Goal: Information Seeking & Learning: Find specific fact

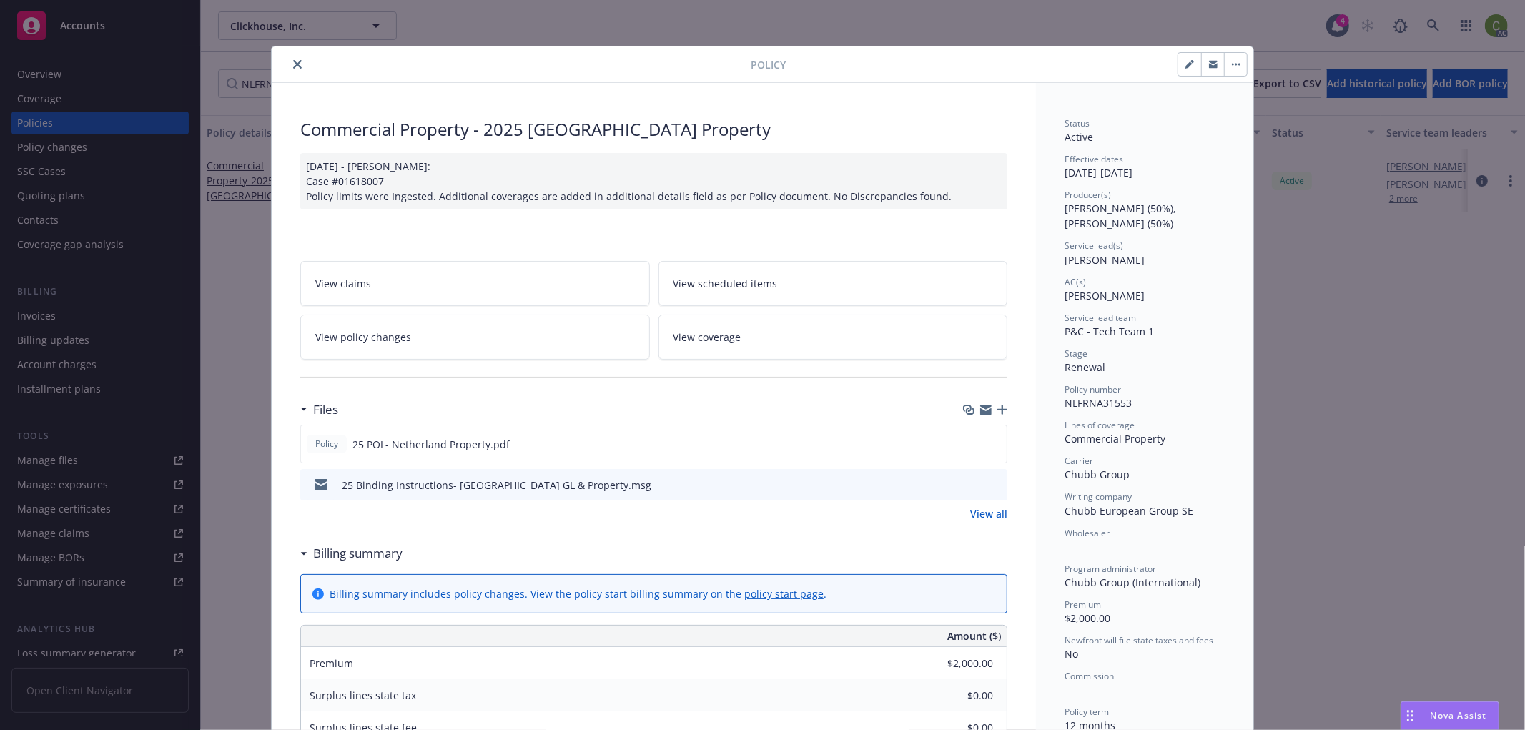
click at [289, 60] on button "close" at bounding box center [297, 64] width 17 height 17
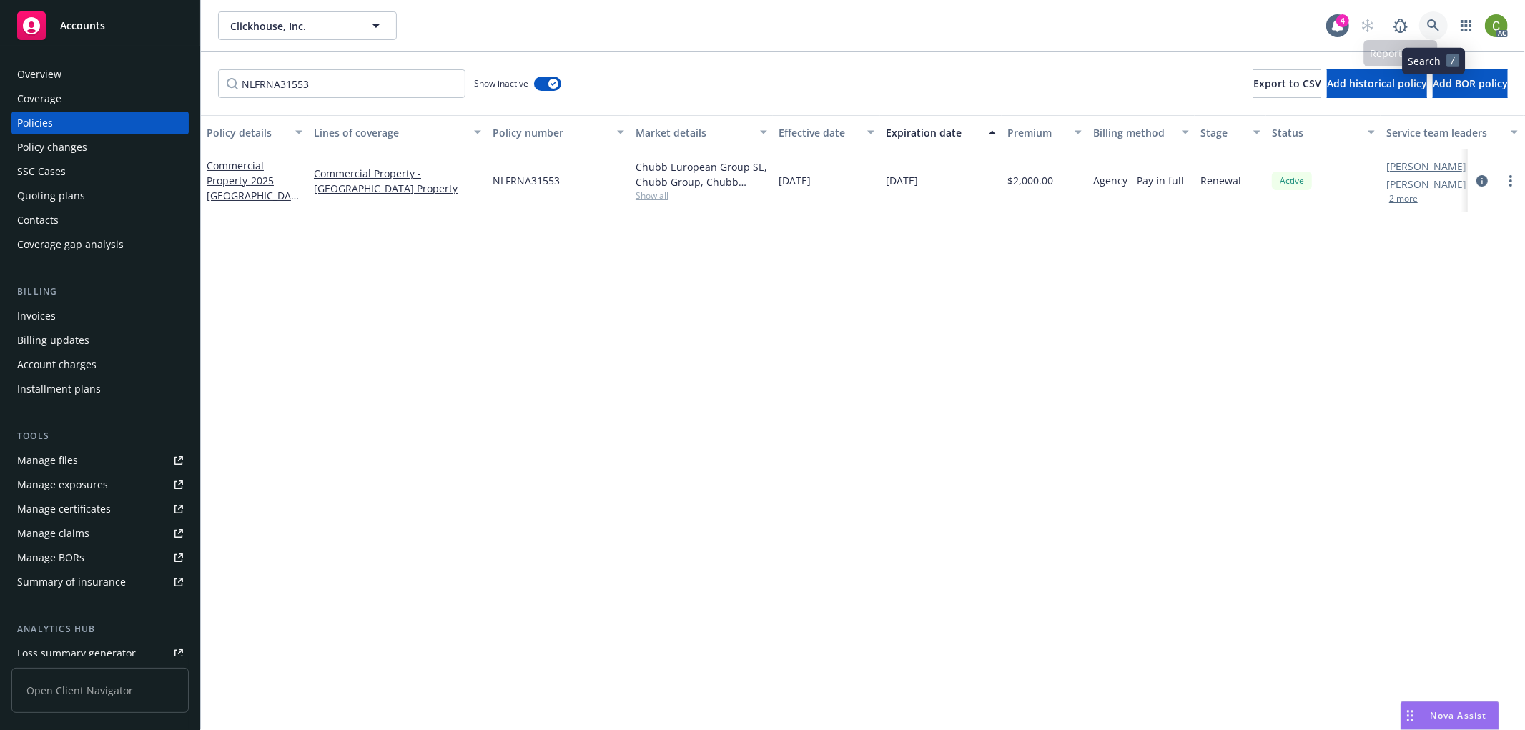
click at [1433, 26] on icon at bounding box center [1433, 25] width 13 height 13
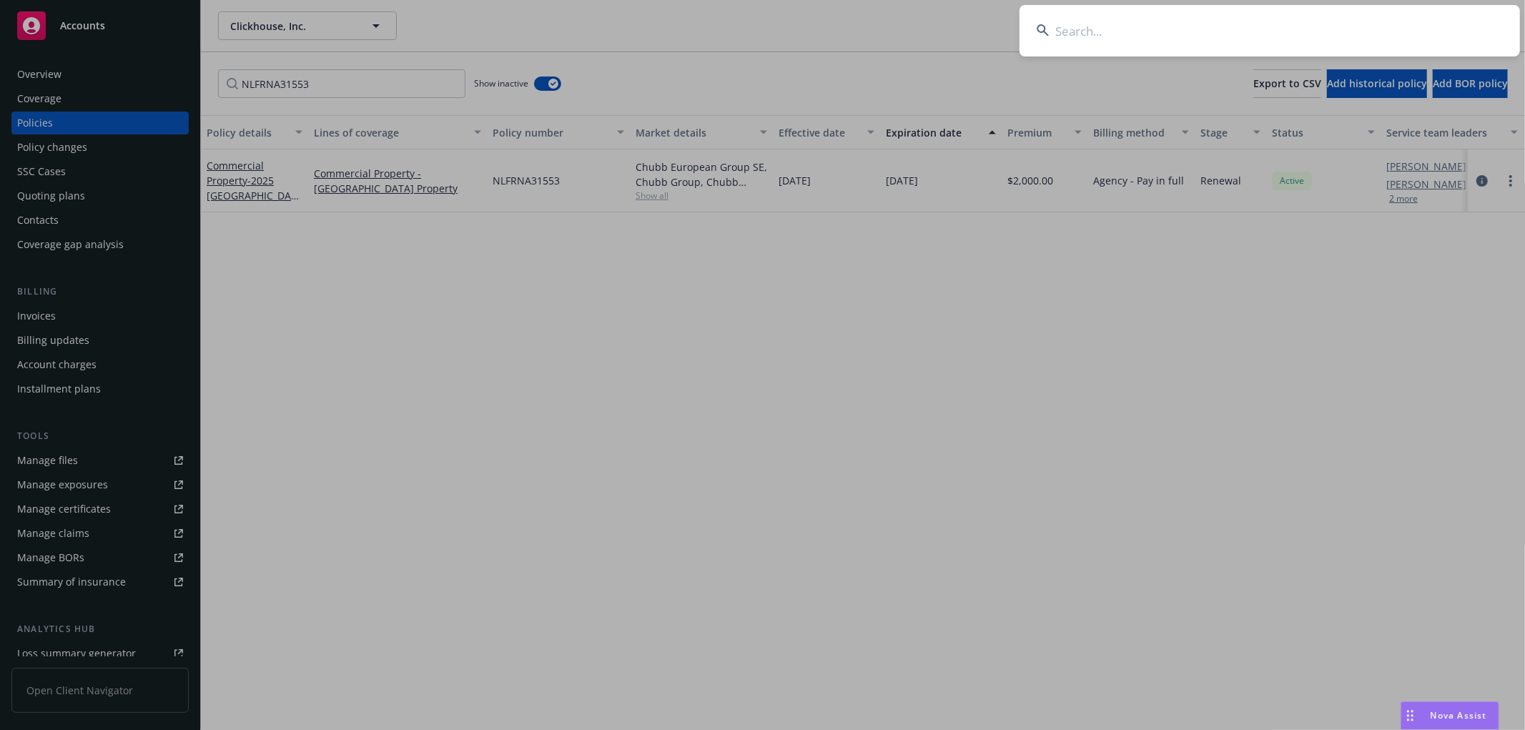
click at [1221, 45] on input at bounding box center [1270, 30] width 500 height 51
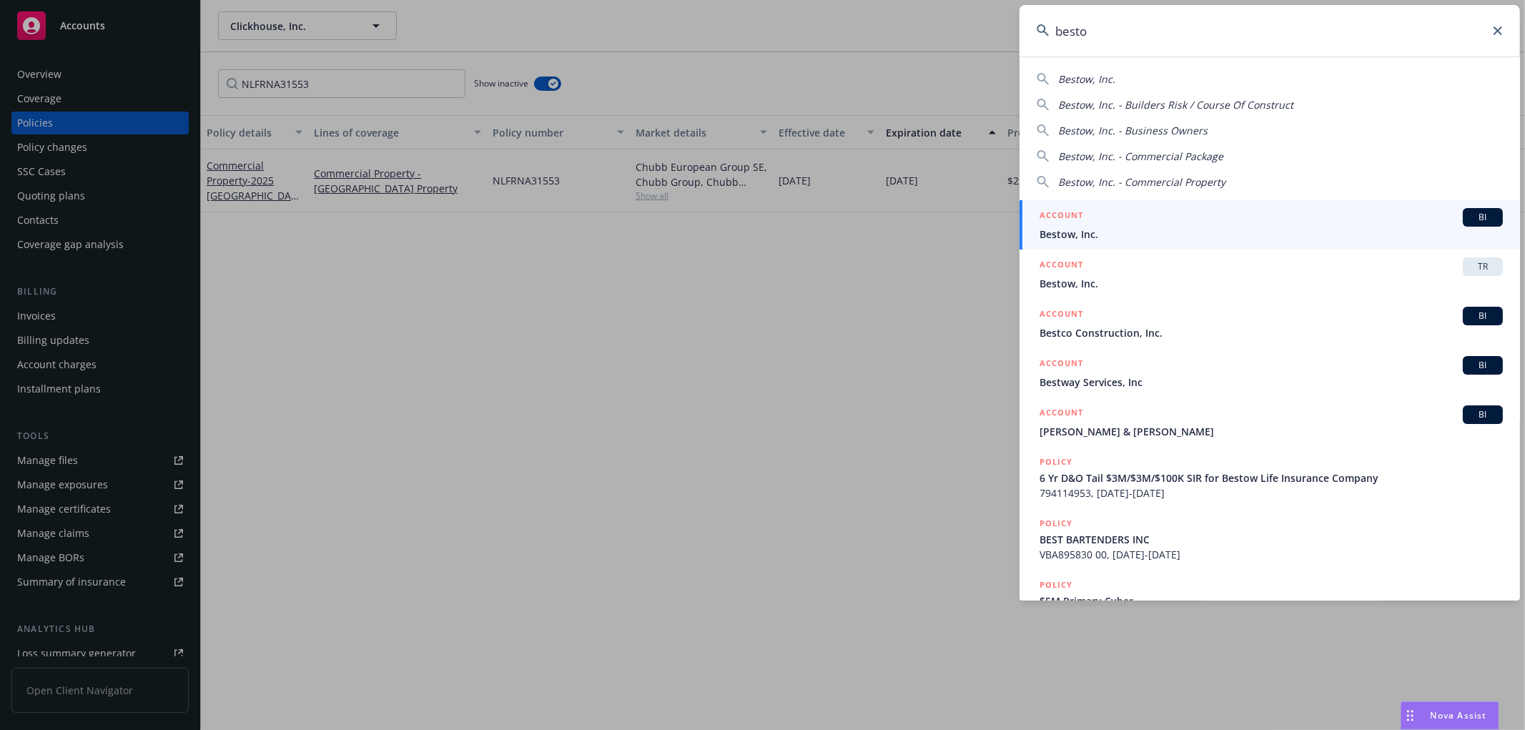
type input "besto"
click at [1074, 227] on span "Bestow, Inc." at bounding box center [1271, 234] width 463 height 15
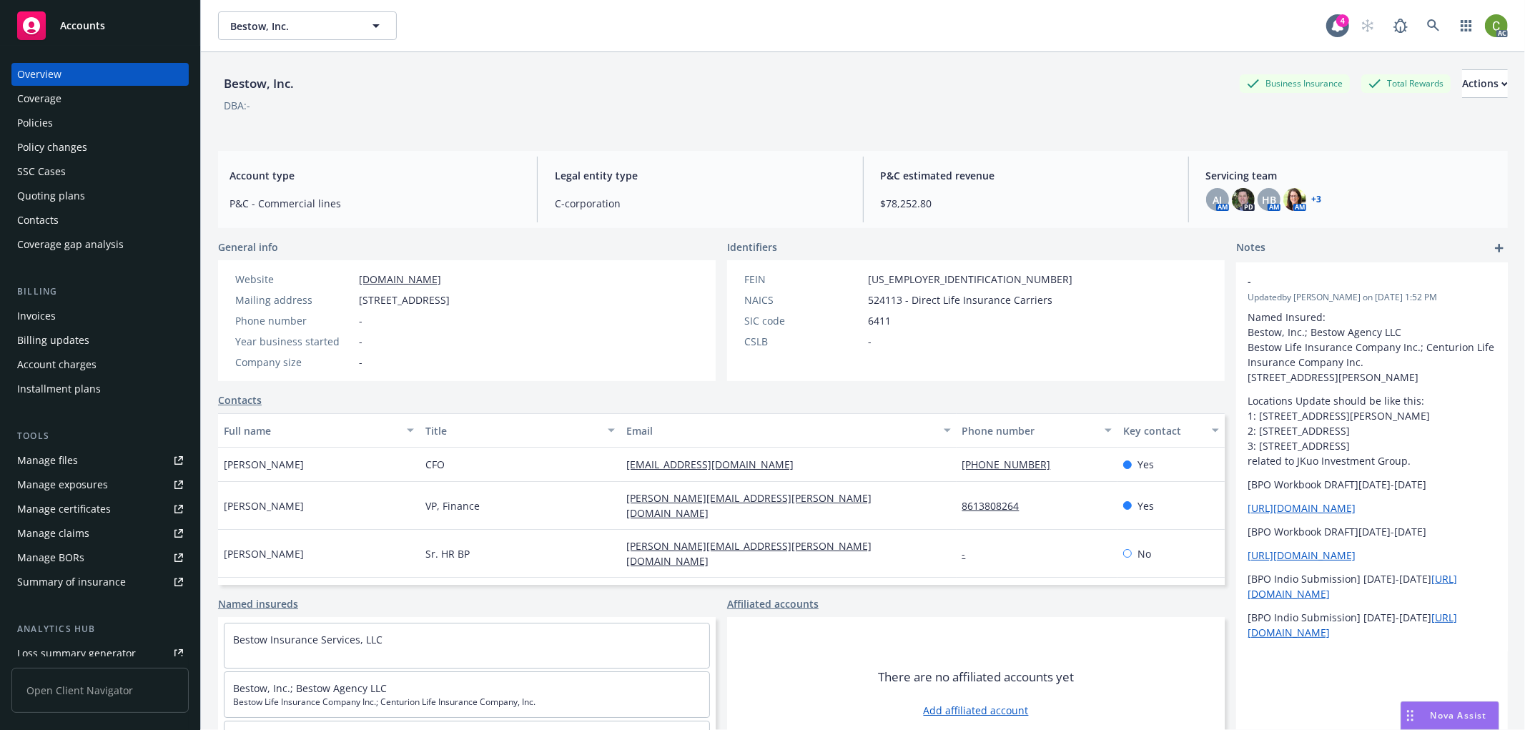
click at [103, 146] on div "Policy changes" at bounding box center [100, 147] width 166 height 23
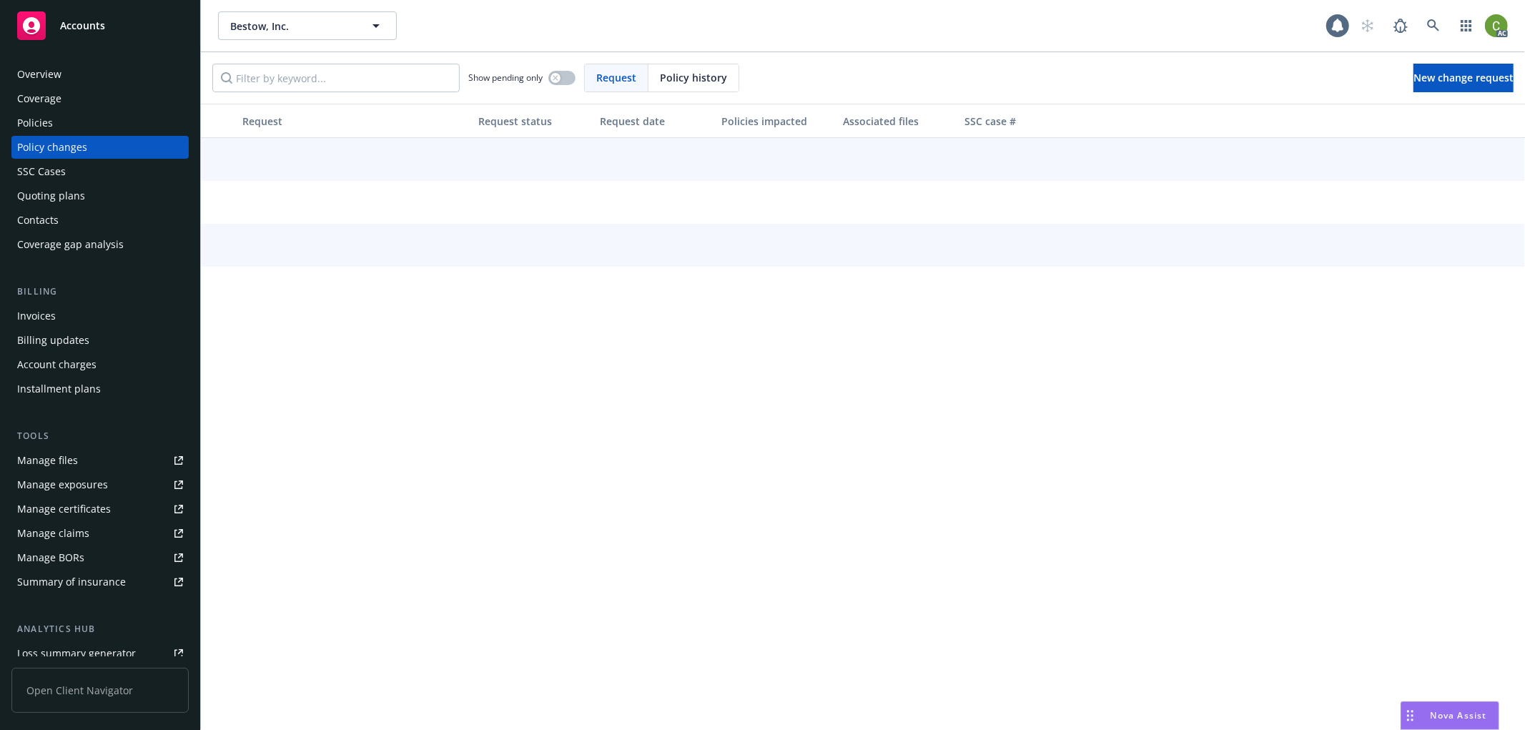
click at [678, 66] on div "Policy history" at bounding box center [693, 77] width 90 height 27
click at [375, 73] on input "Filter by keyword..." at bounding box center [335, 78] width 247 height 29
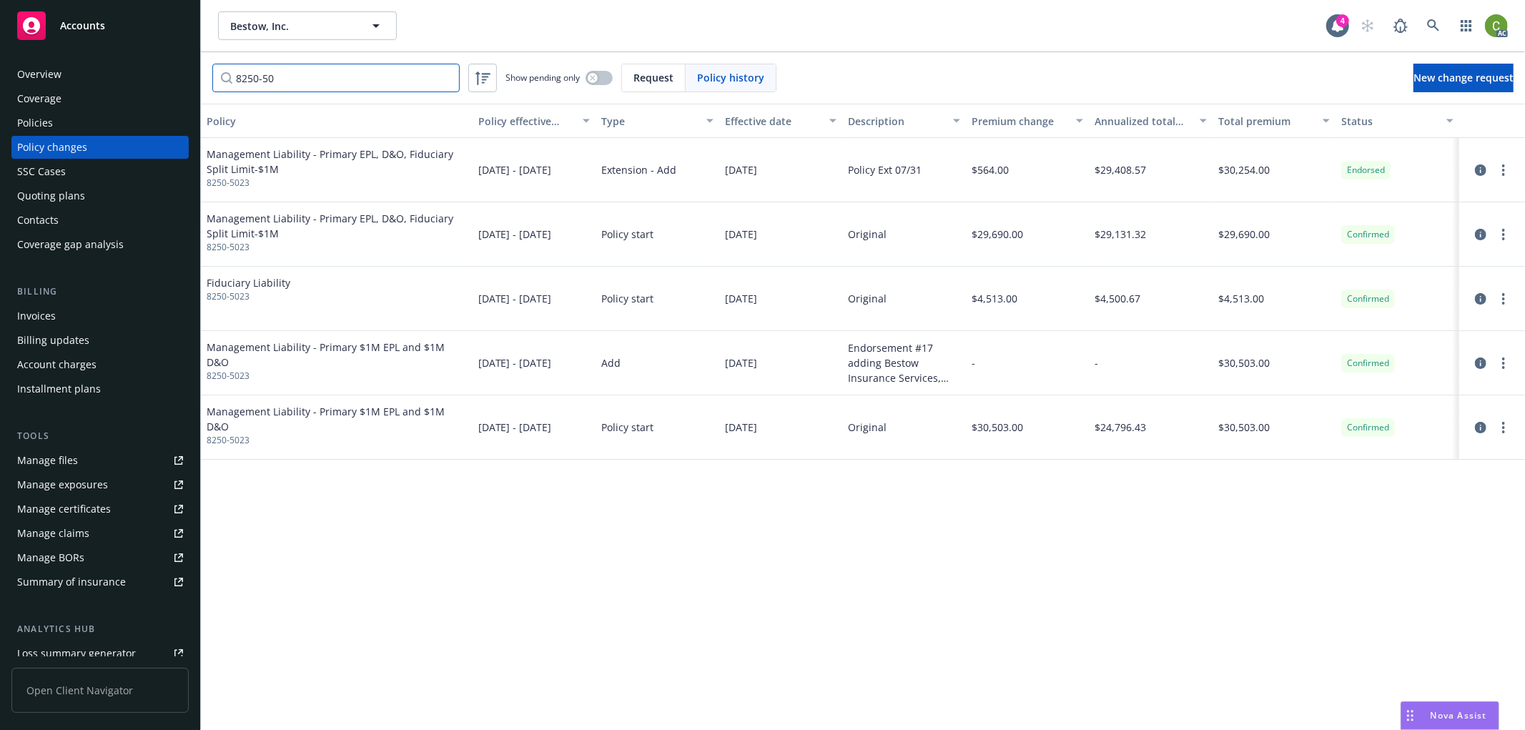
type input "8250-50"
click at [1436, 20] on icon at bounding box center [1433, 25] width 13 height 13
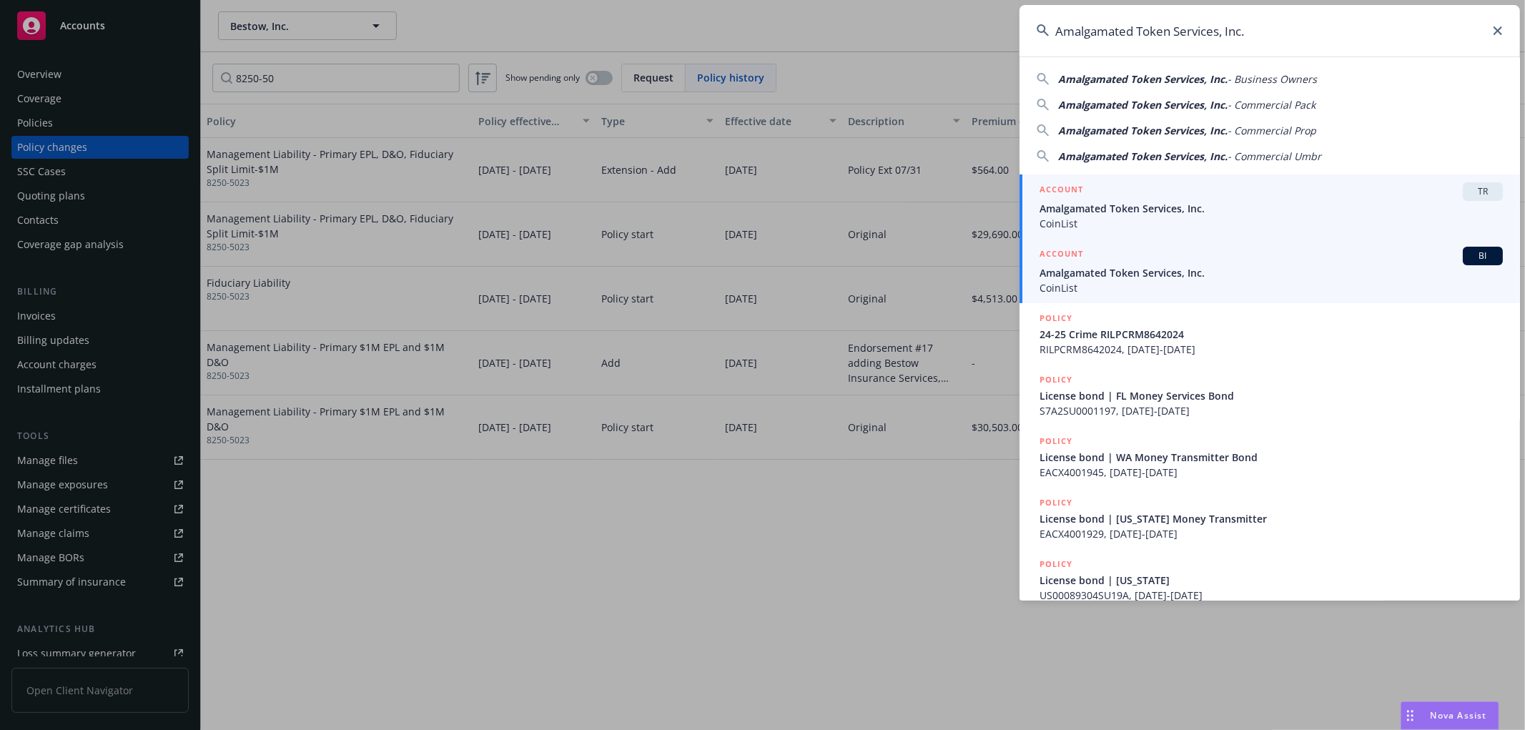
type input "Amalgamated Token Services, Inc."
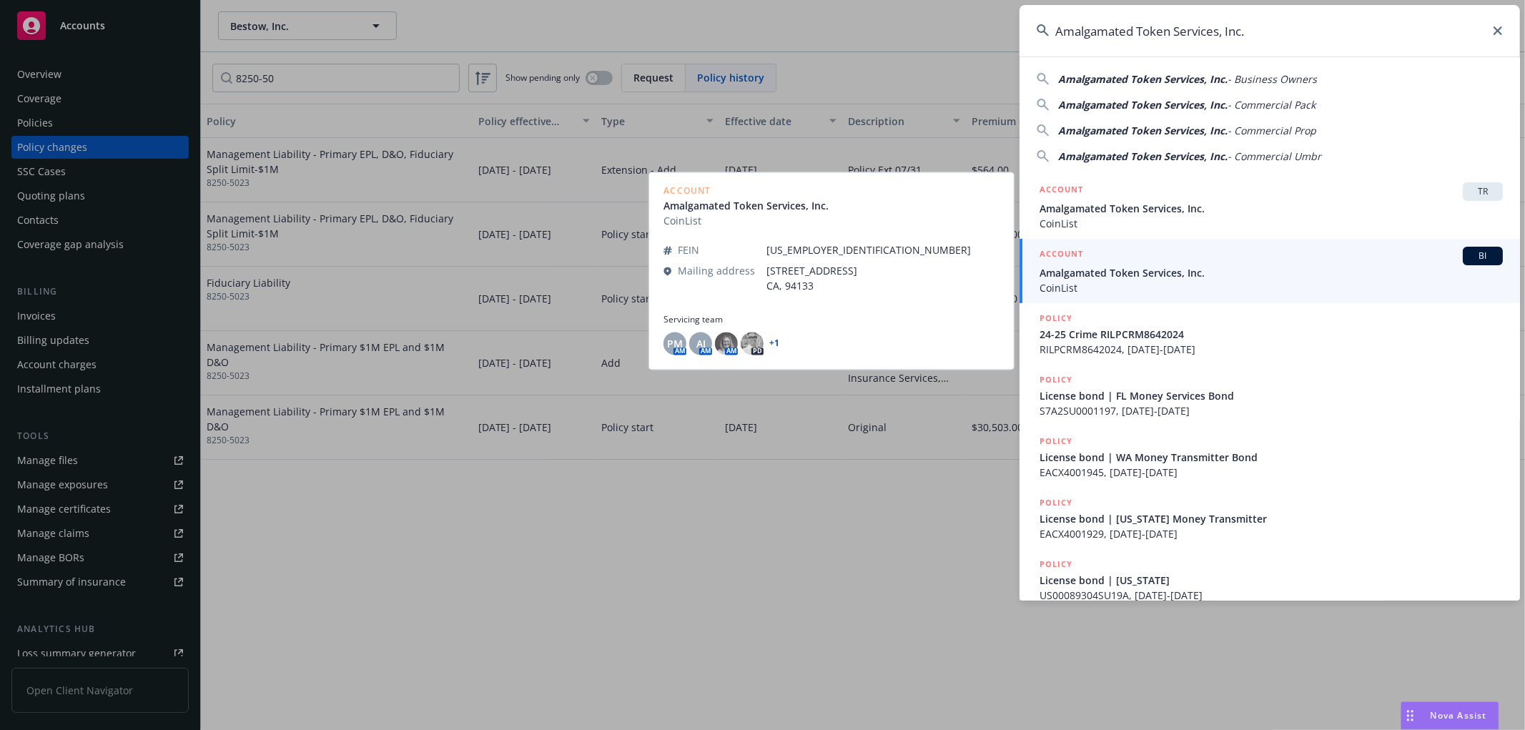
click at [1116, 261] on div "ACCOUNT BI" at bounding box center [1271, 256] width 463 height 19
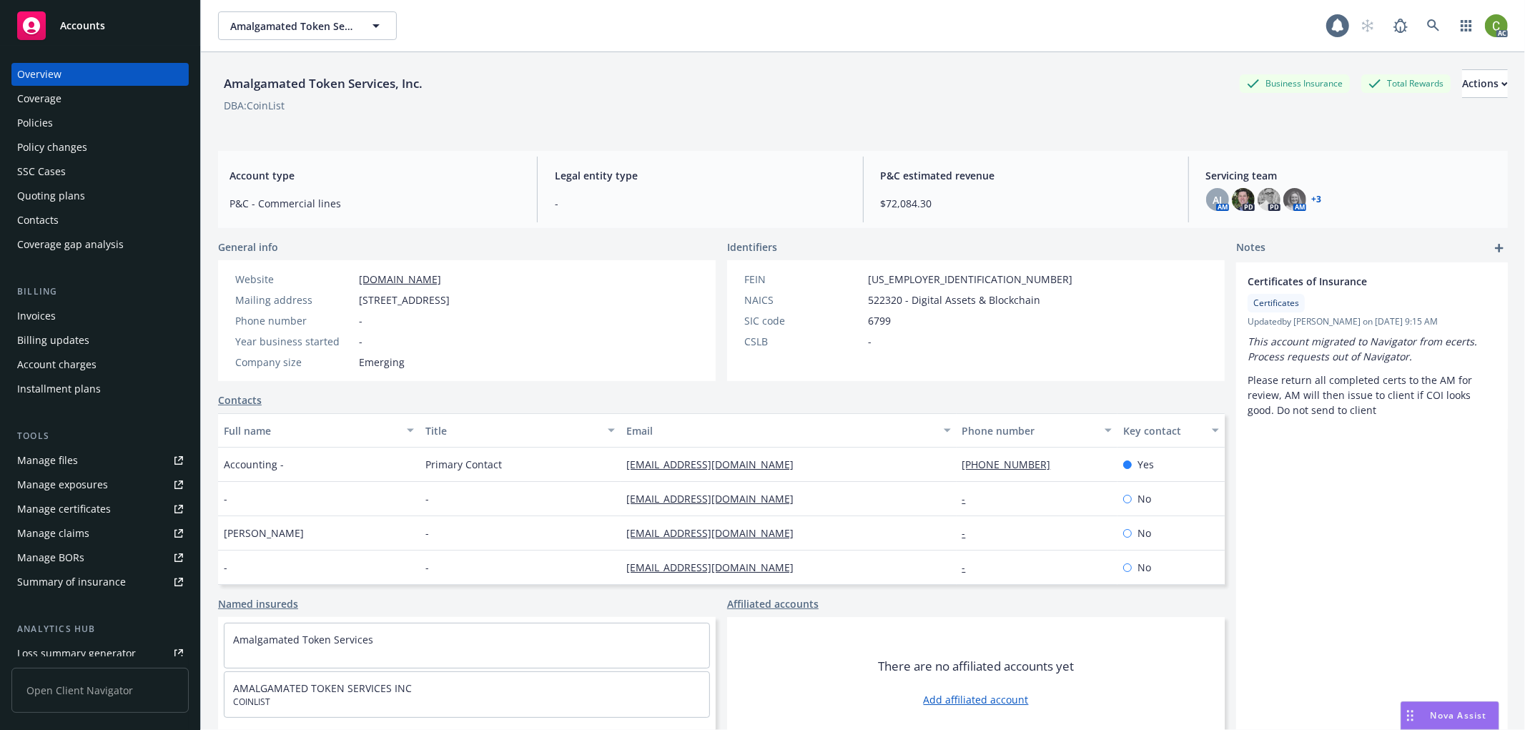
click at [86, 124] on div "Policies" at bounding box center [100, 123] width 166 height 23
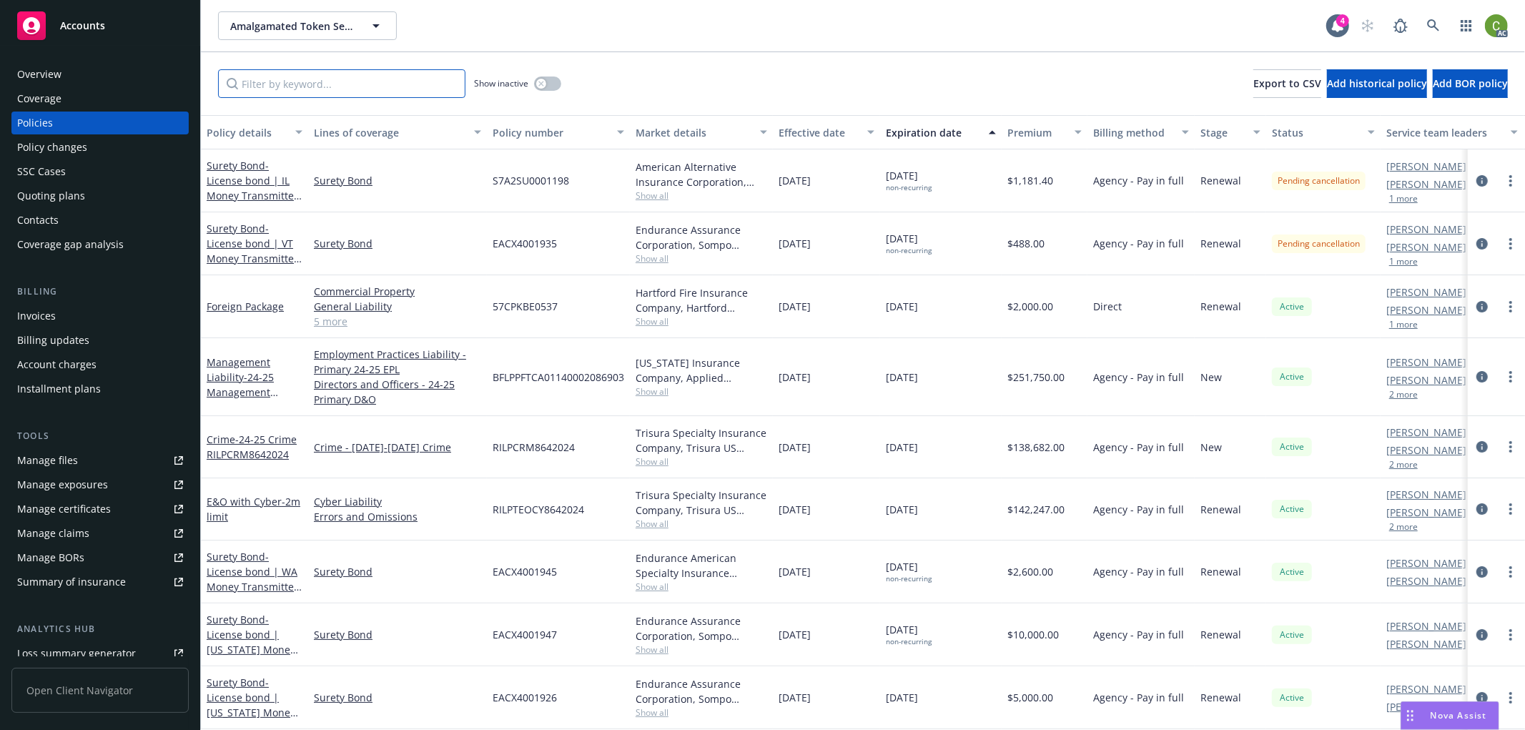
click at [311, 86] on input "Filter by keyword..." at bounding box center [341, 83] width 247 height 29
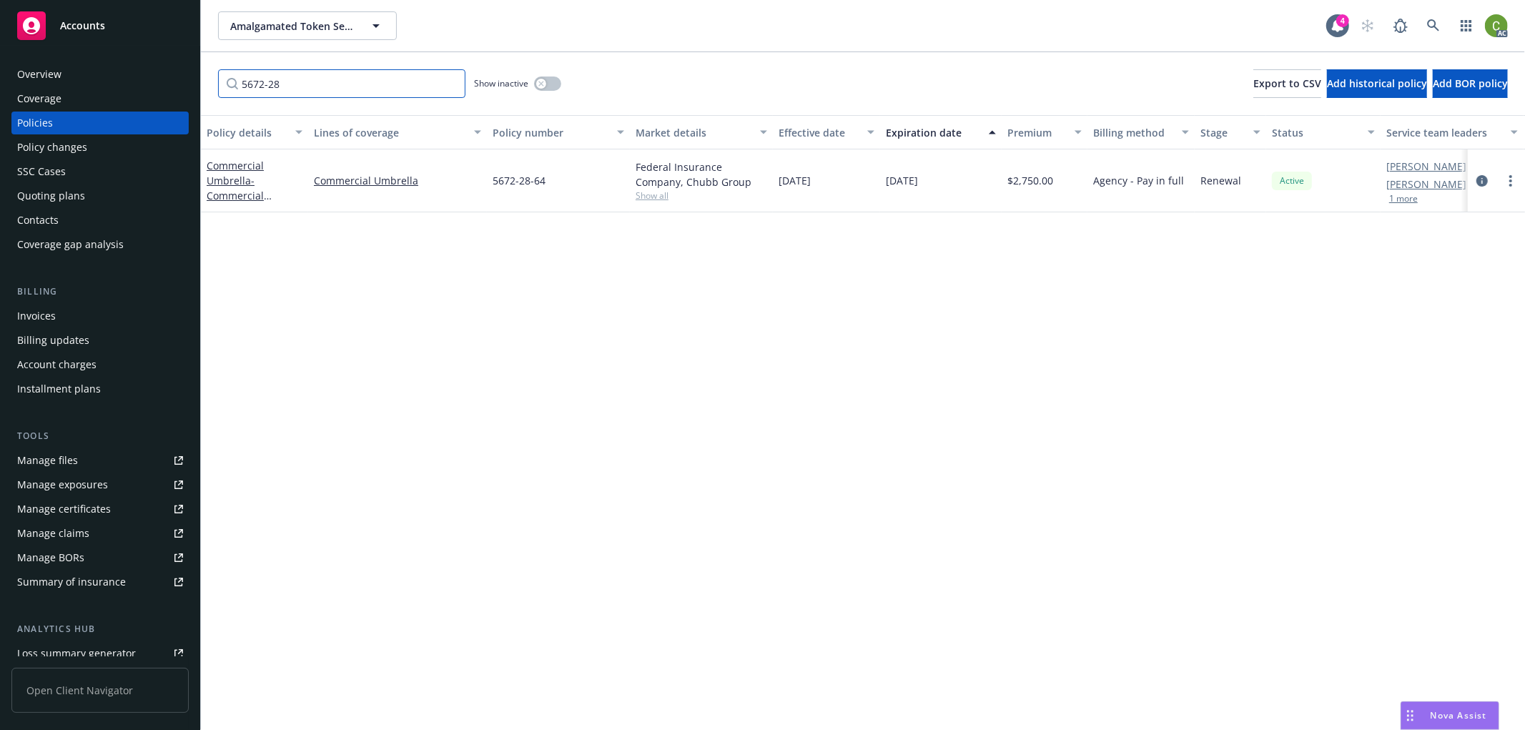
click at [436, 86] on input "5672-28" at bounding box center [341, 83] width 247 height 29
drag, startPoint x: 413, startPoint y: 84, endPoint x: 0, endPoint y: 81, distance: 413.3
click at [0, 81] on div "Accounts Overview Coverage Policies Policy changes SSC Cases Quoting plans Cont…" at bounding box center [762, 365] width 1525 height 730
type input "3608-"
click at [1484, 177] on icon "circleInformation" at bounding box center [1481, 180] width 11 height 11
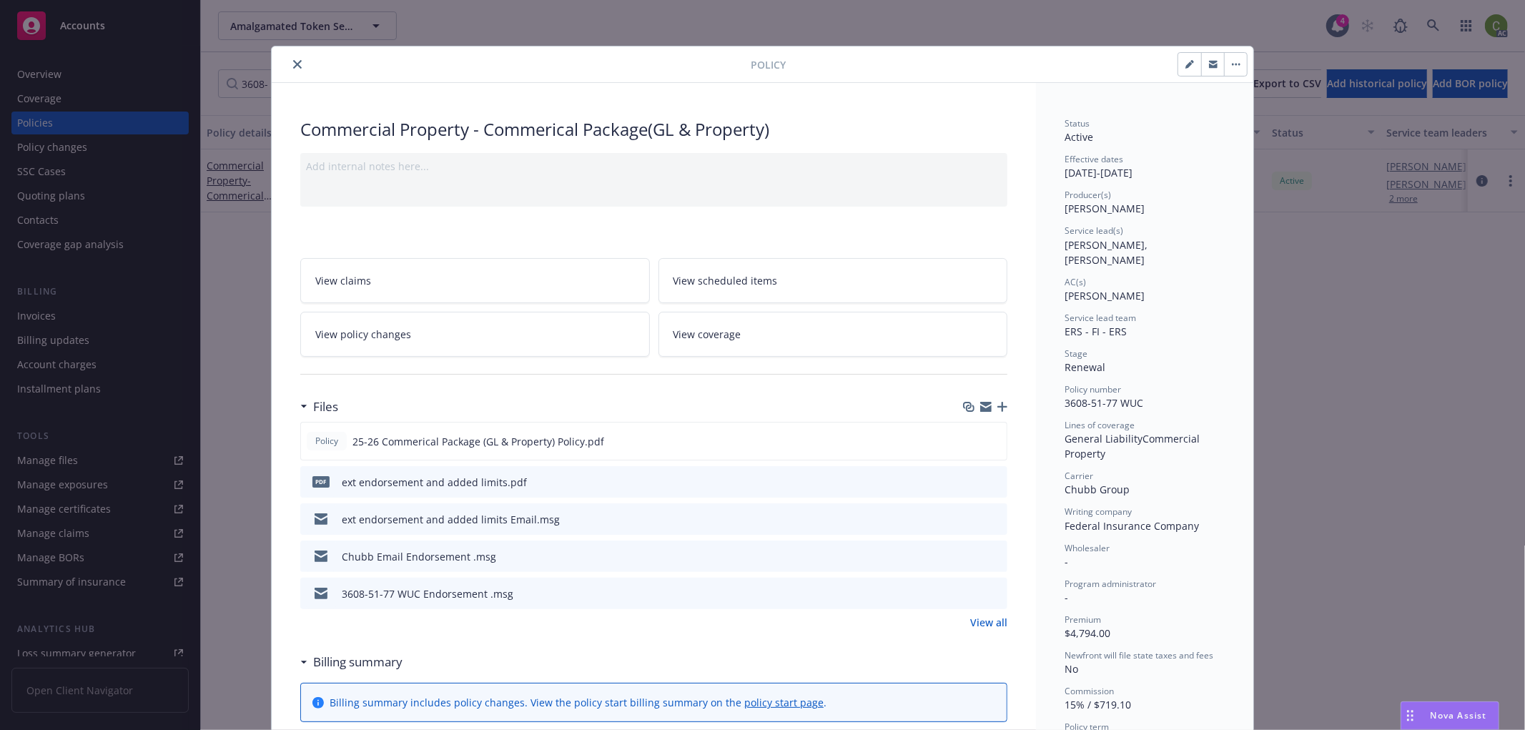
click at [293, 60] on icon "close" at bounding box center [297, 64] width 9 height 9
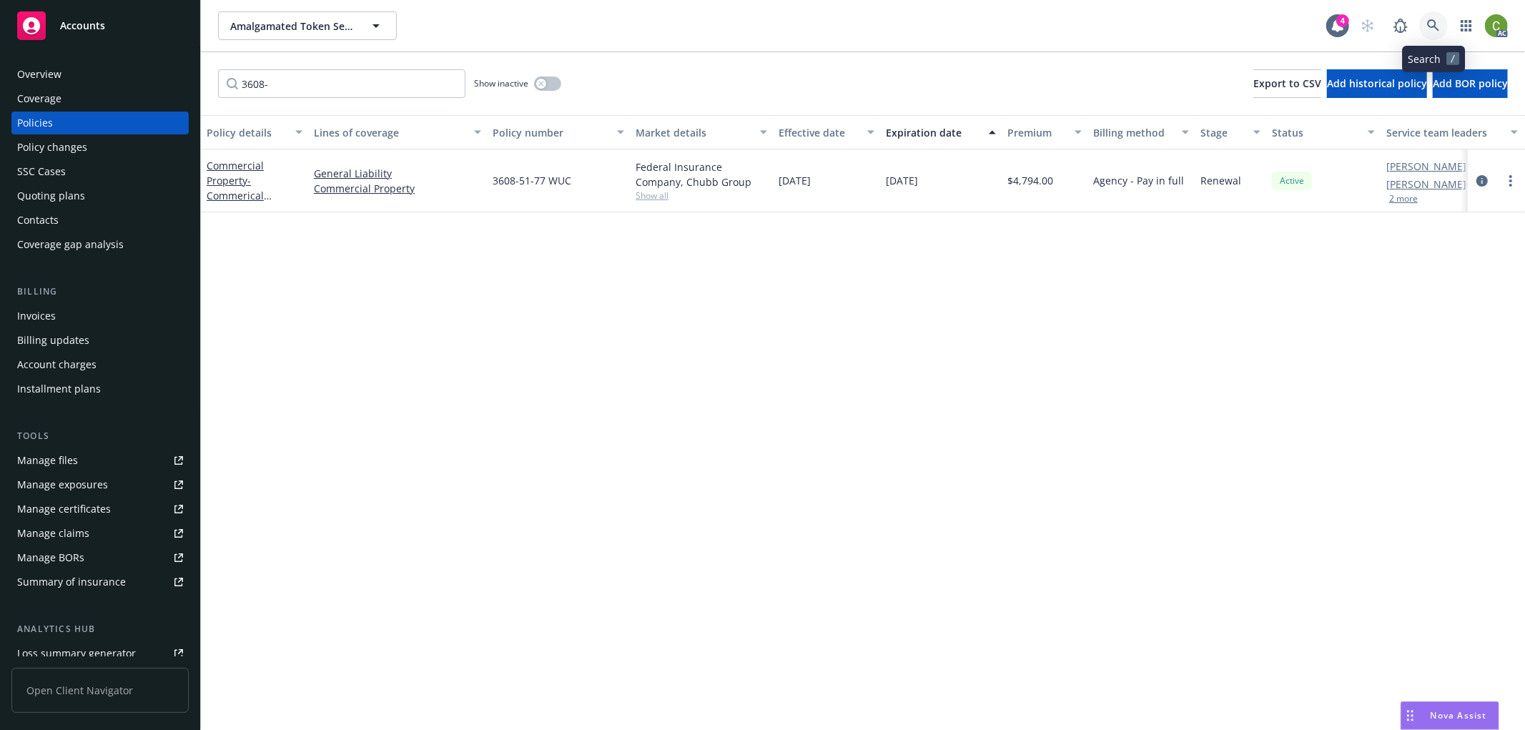
click at [1434, 24] on icon at bounding box center [1433, 25] width 13 height 13
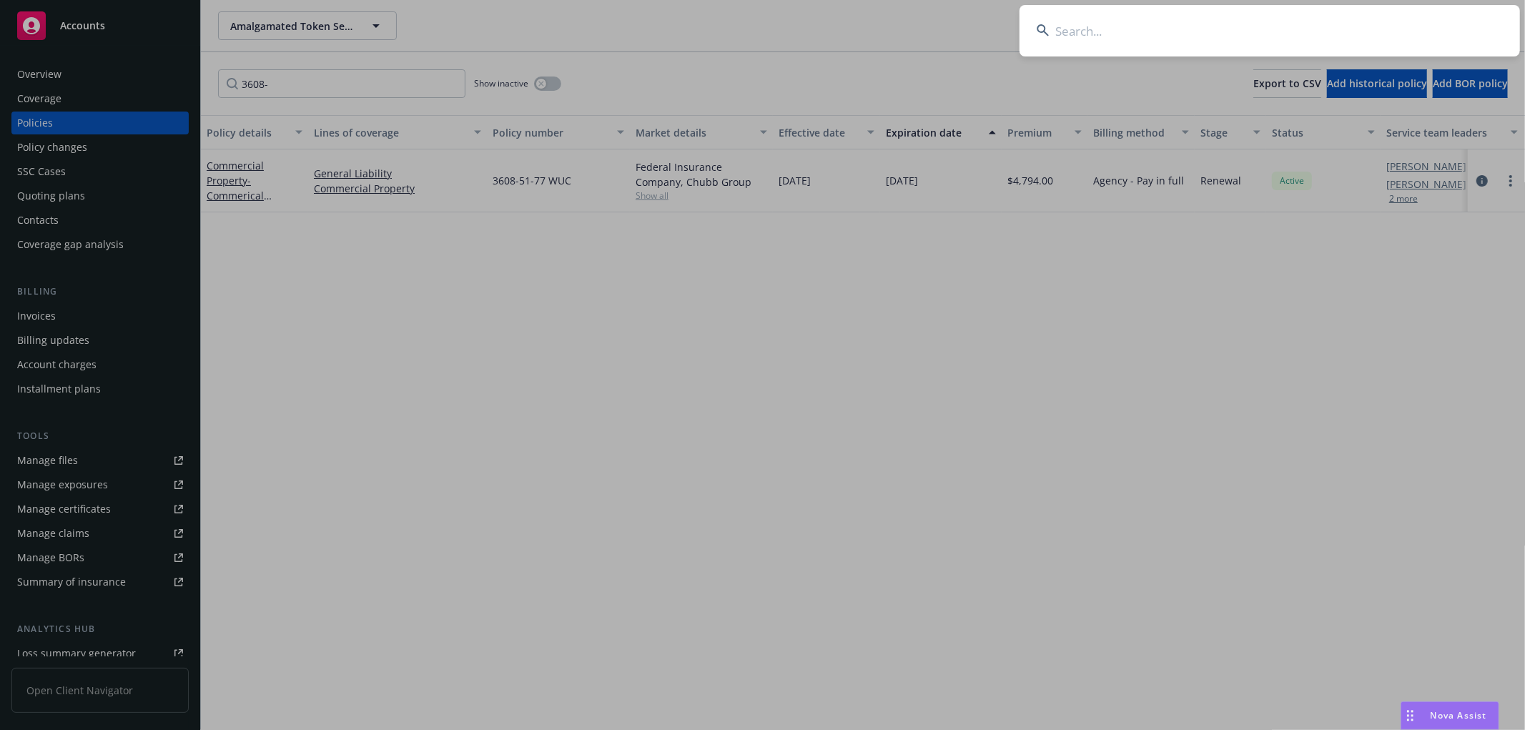
click at [1205, 31] on input at bounding box center [1270, 30] width 500 height 51
paste input "Genstar Capital – Project Ferry"
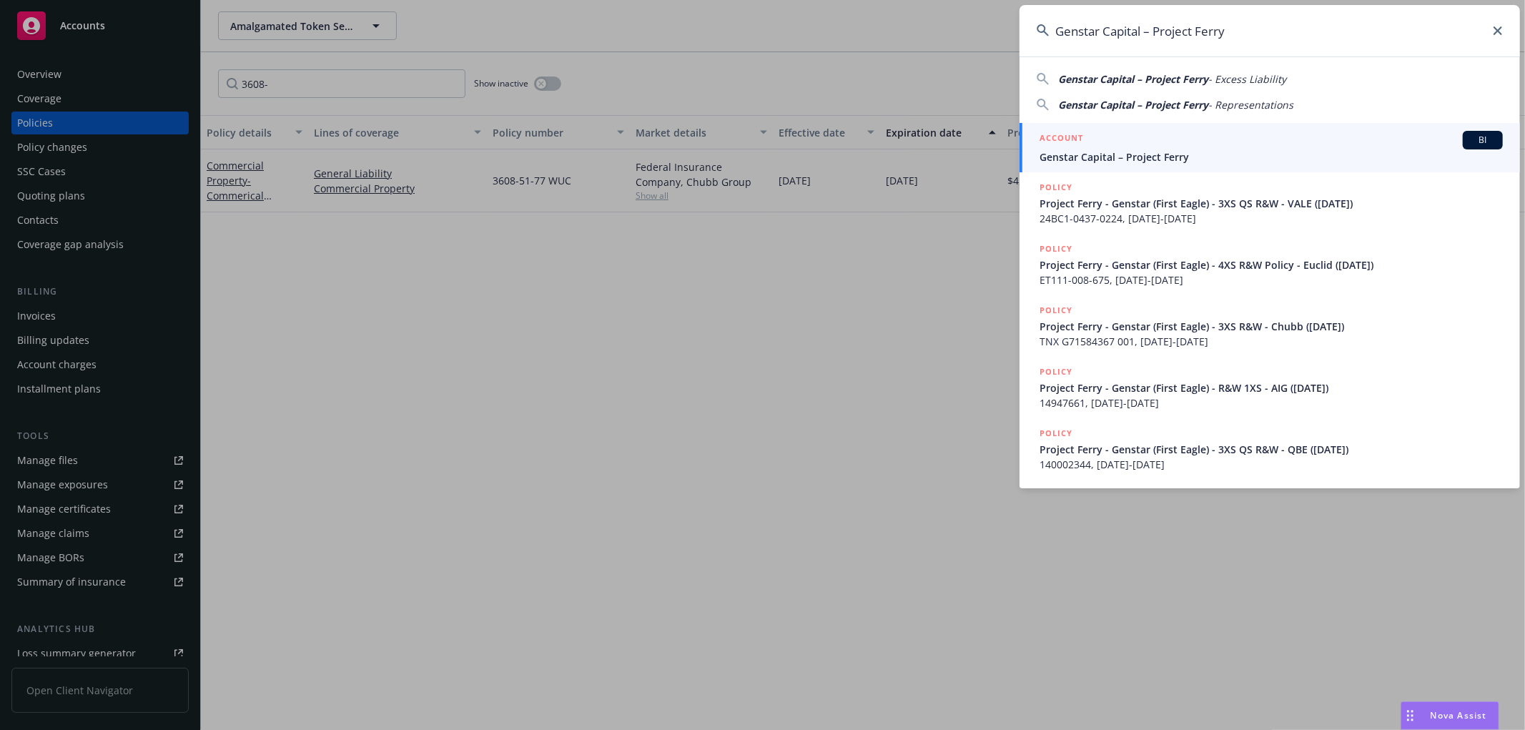
type input "Genstar Capital – Project Ferry"
click at [1149, 154] on span "Genstar Capital – Project Ferry" at bounding box center [1271, 156] width 463 height 15
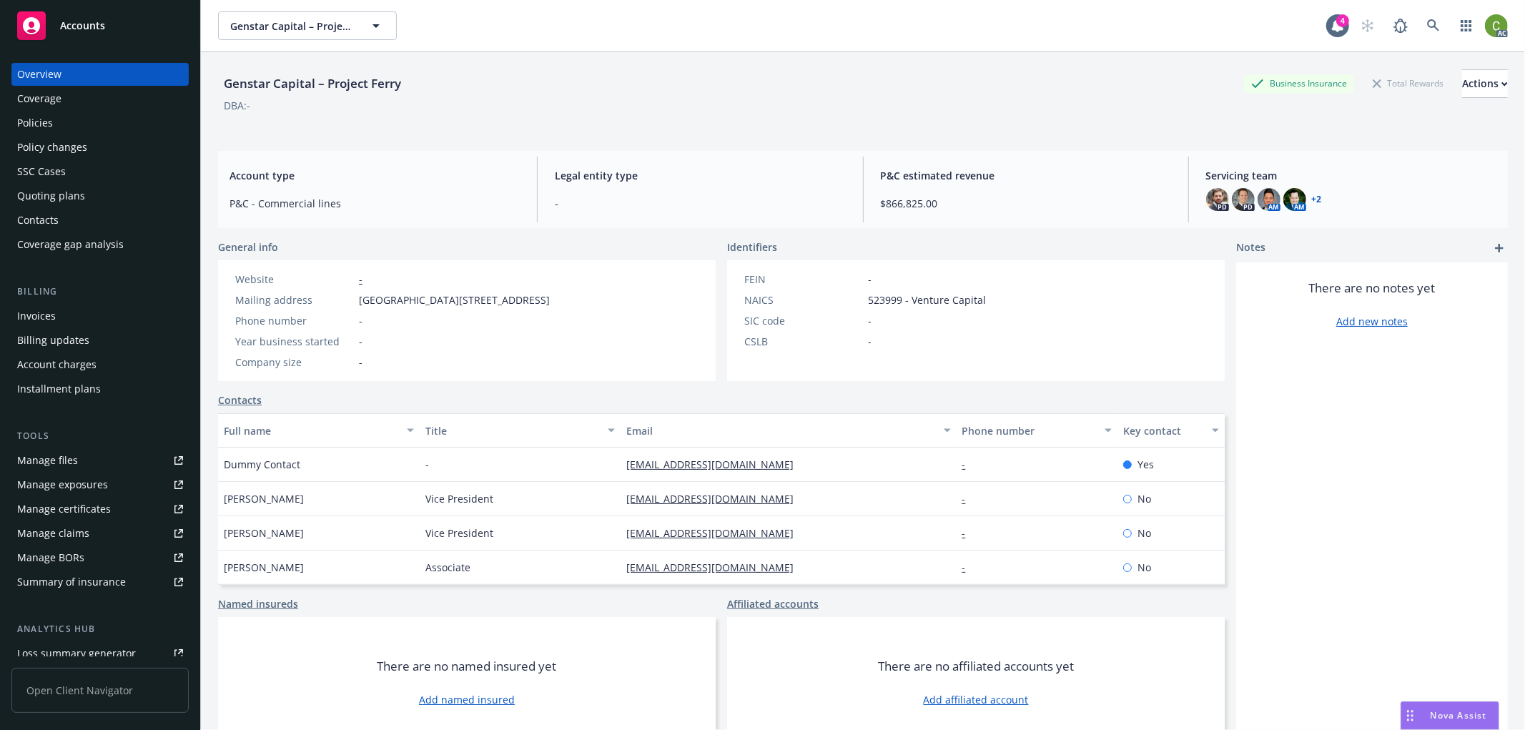
click at [59, 125] on div "Policies" at bounding box center [100, 123] width 166 height 23
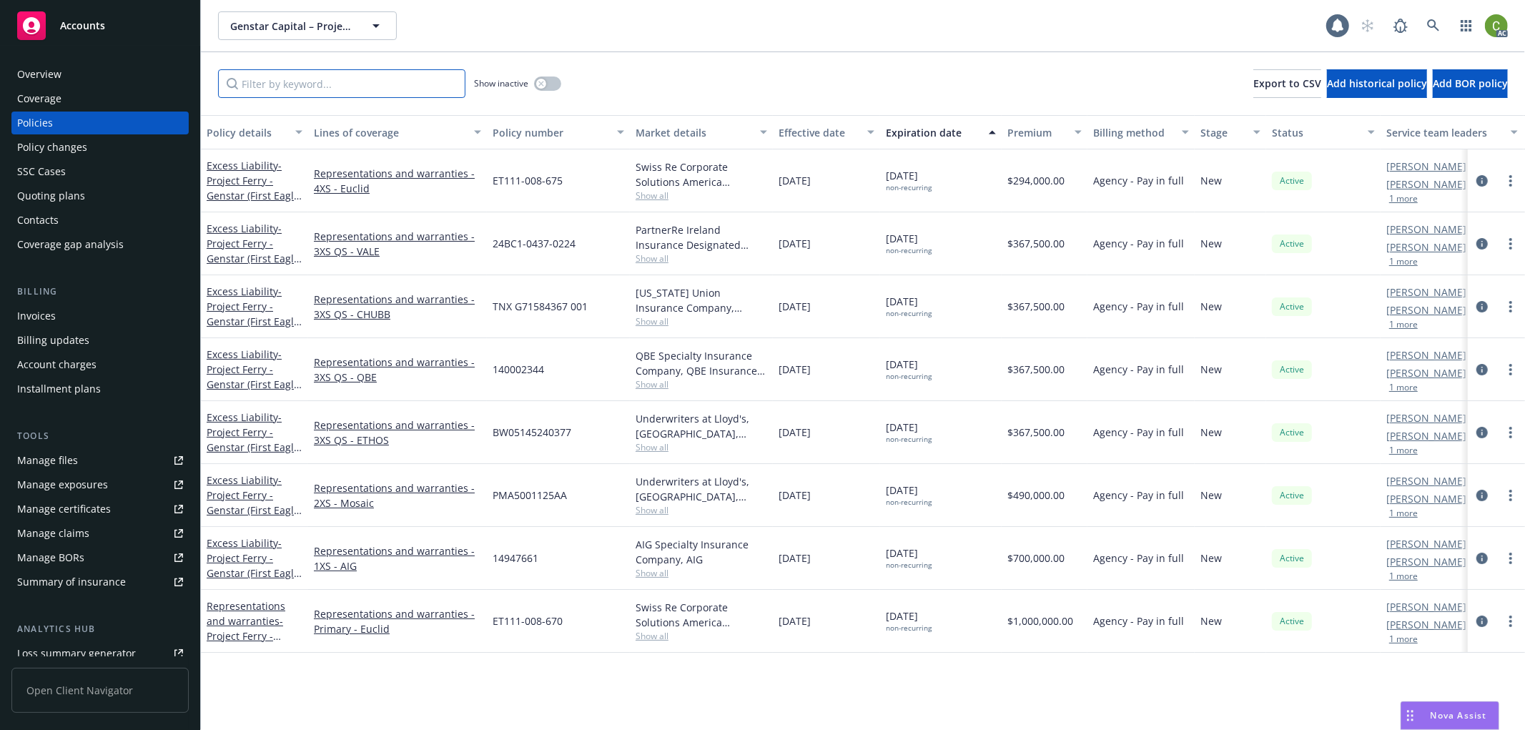
drag, startPoint x: 336, startPoint y: 84, endPoint x: 351, endPoint y: 96, distance: 18.9
click at [336, 84] on input "Filter by keyword..." at bounding box center [341, 83] width 247 height 29
paste input "TNX G71584367 001"
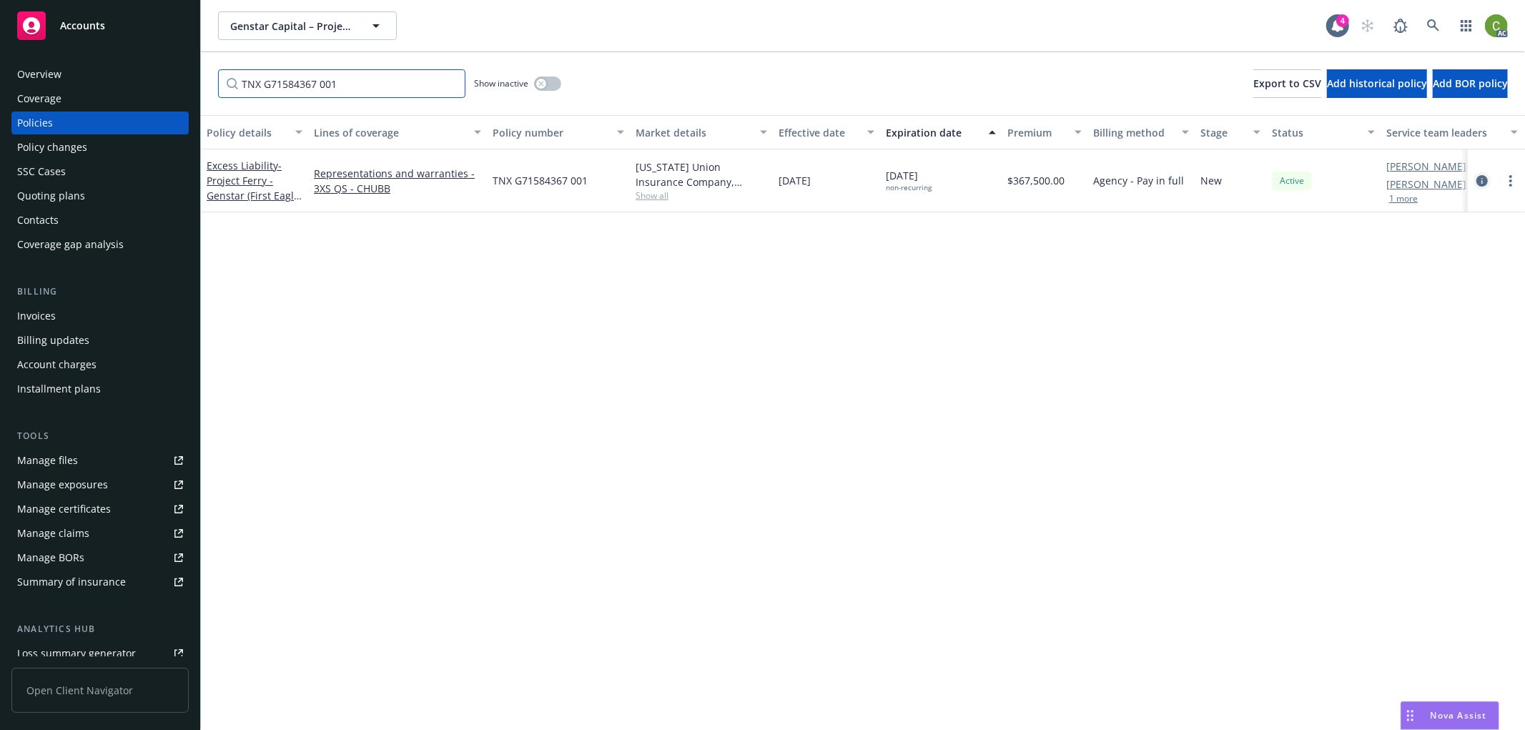
type input "TNX G71584367 001"
click at [1480, 179] on icon "circleInformation" at bounding box center [1481, 180] width 11 height 11
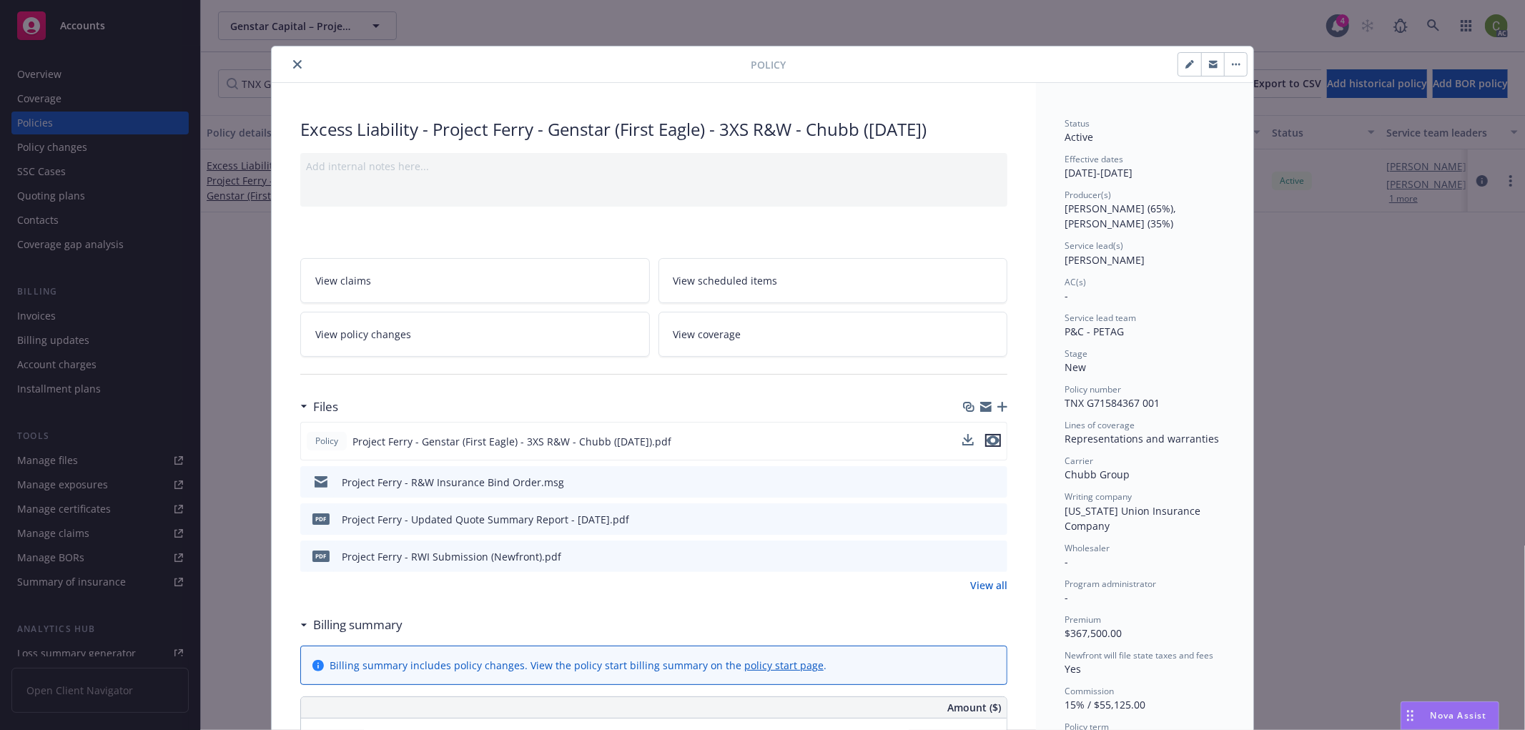
click at [987, 437] on icon "preview file" at bounding box center [993, 440] width 13 height 10
drag, startPoint x: 290, startPoint y: 59, endPoint x: 608, endPoint y: 89, distance: 319.6
click at [290, 57] on button "close" at bounding box center [297, 64] width 17 height 17
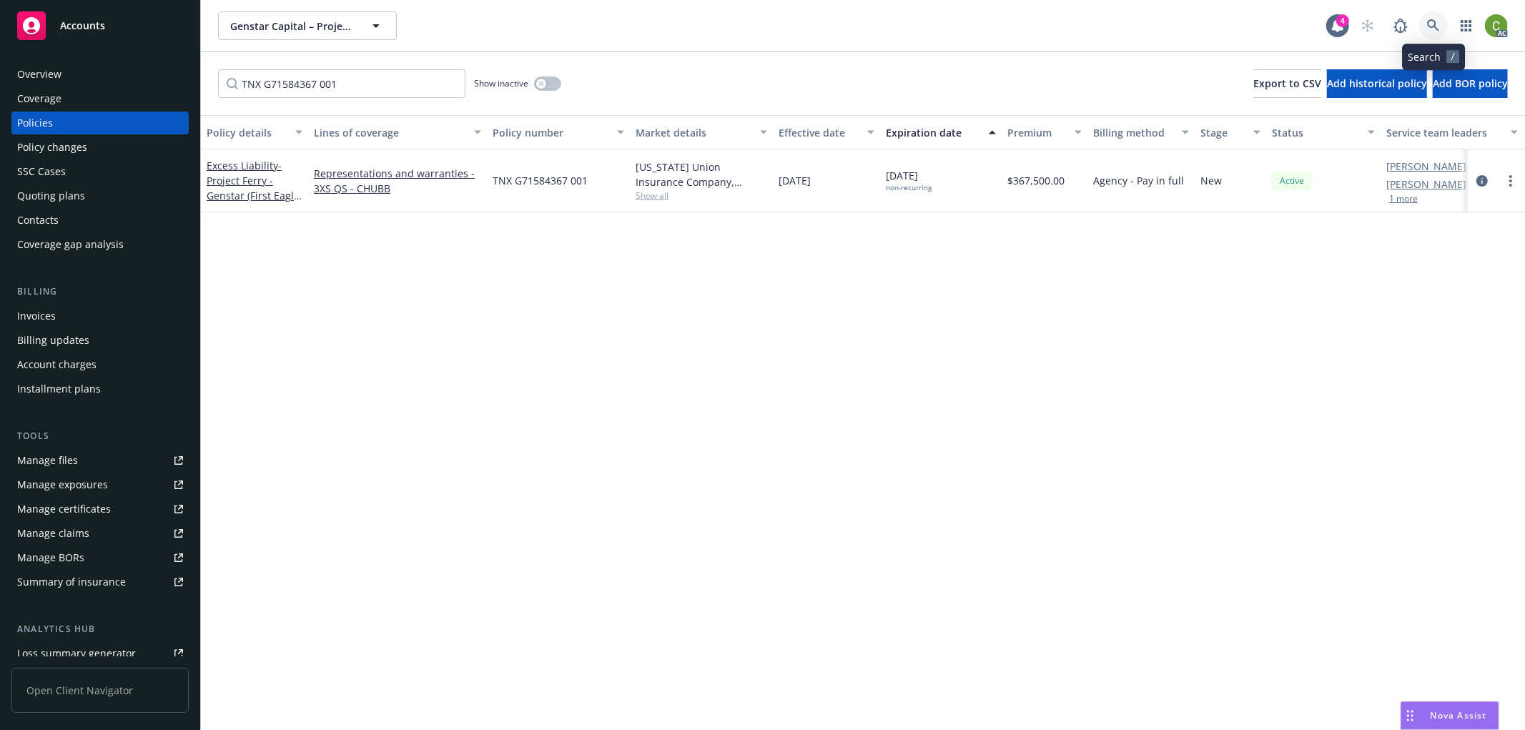
click at [1439, 30] on icon at bounding box center [1433, 25] width 13 height 13
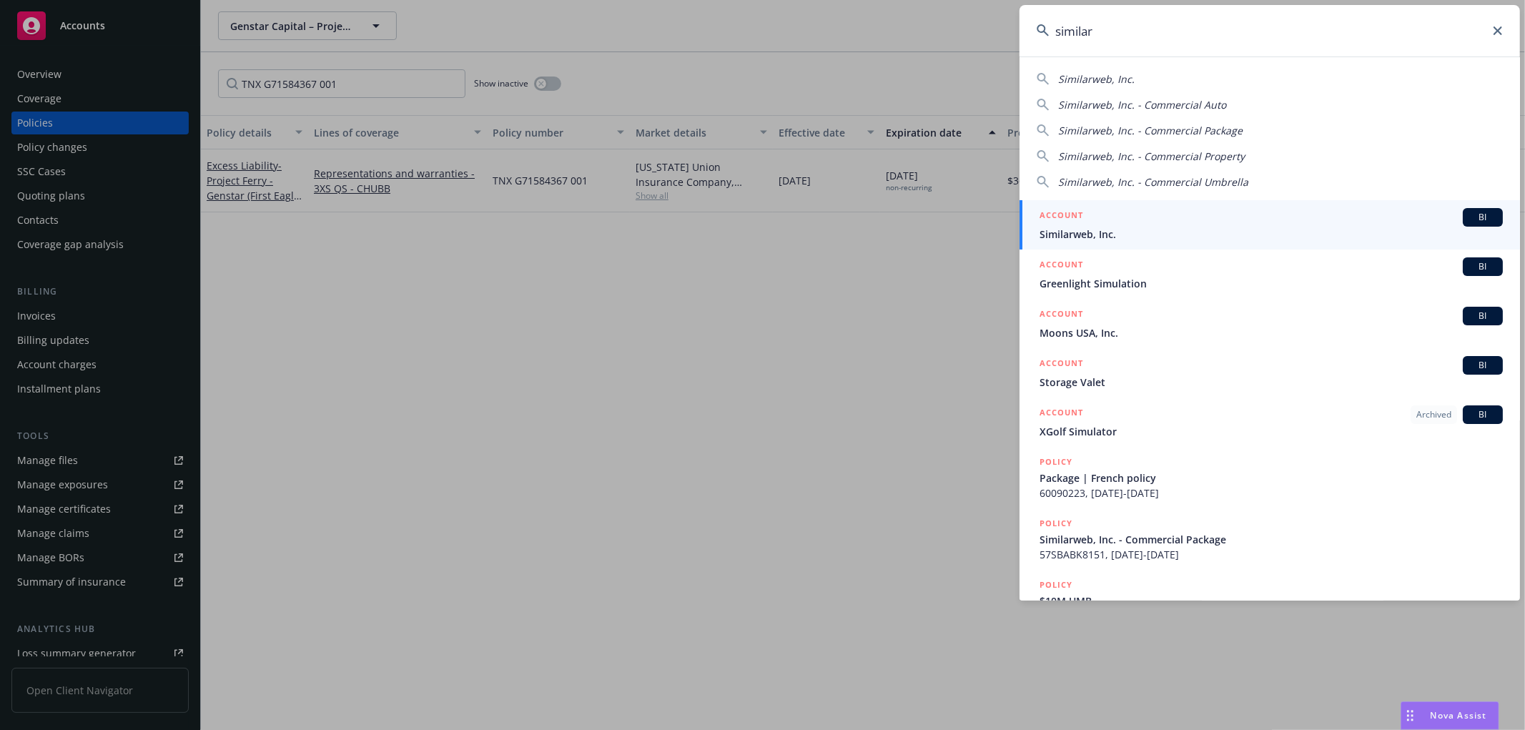
type input "similar"
click at [1073, 227] on span "Similarweb, Inc." at bounding box center [1271, 234] width 463 height 15
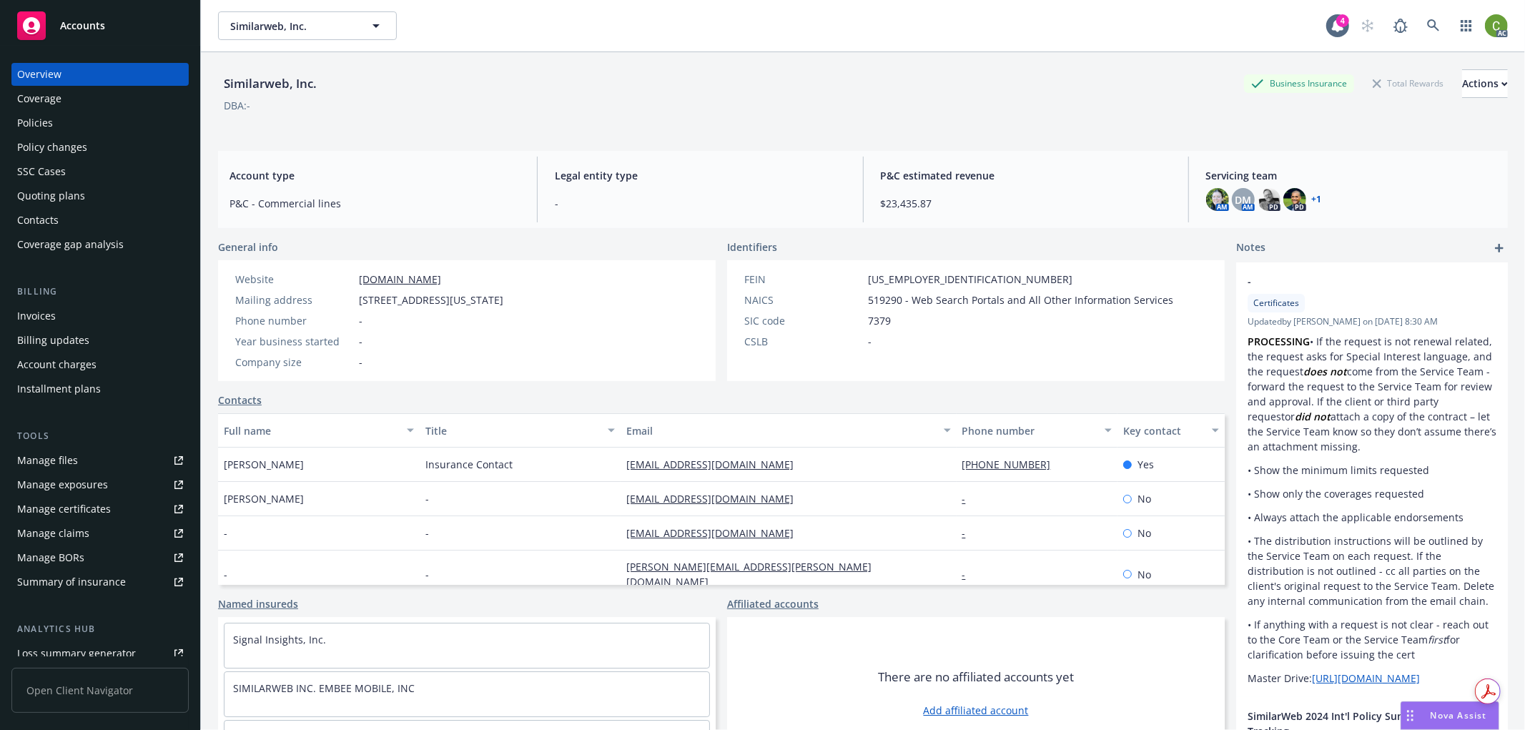
click at [116, 313] on div "Invoices" at bounding box center [100, 316] width 166 height 23
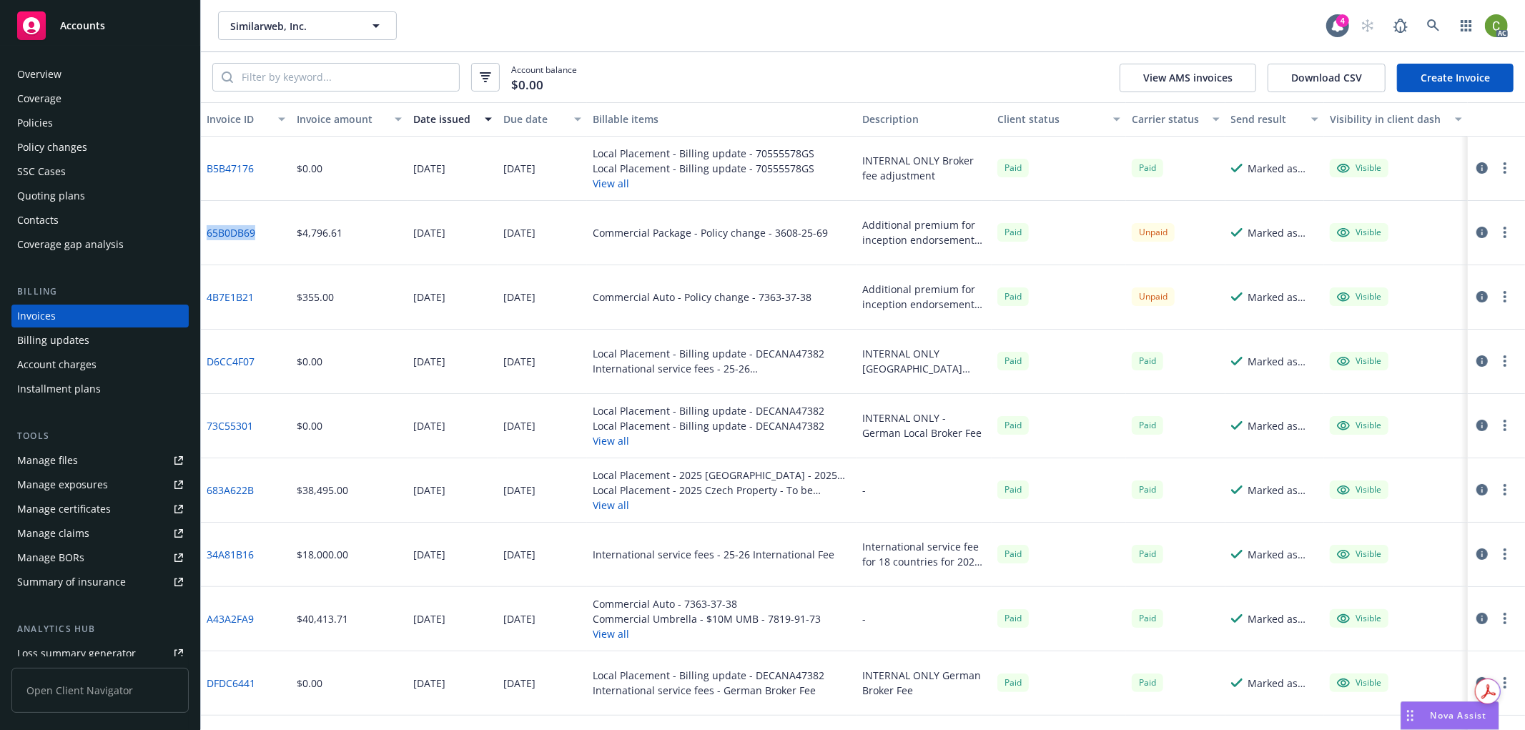
drag, startPoint x: 263, startPoint y: 251, endPoint x: 205, endPoint y: 251, distance: 57.9
click at [205, 251] on div "65B0DB69" at bounding box center [246, 233] width 90 height 64
copy link "65B0DB69"
